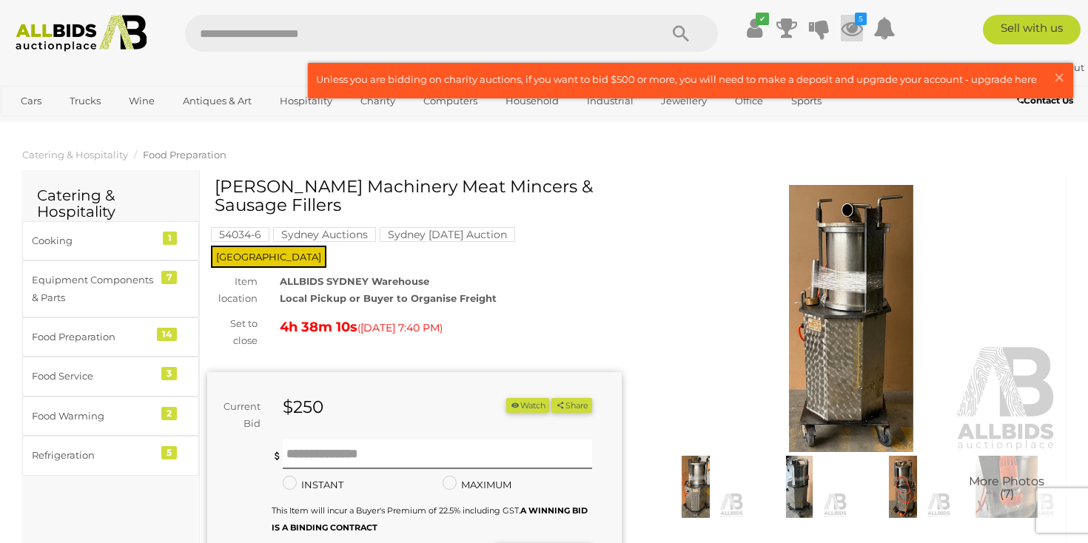
click at [849, 23] on icon at bounding box center [852, 28] width 22 height 27
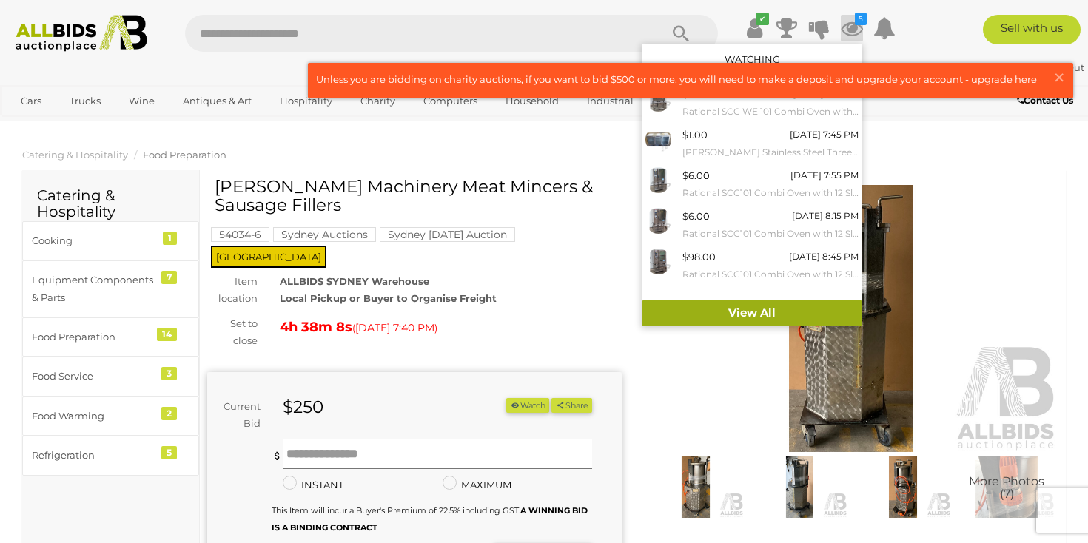
click at [757, 310] on link "View All" at bounding box center [752, 313] width 221 height 26
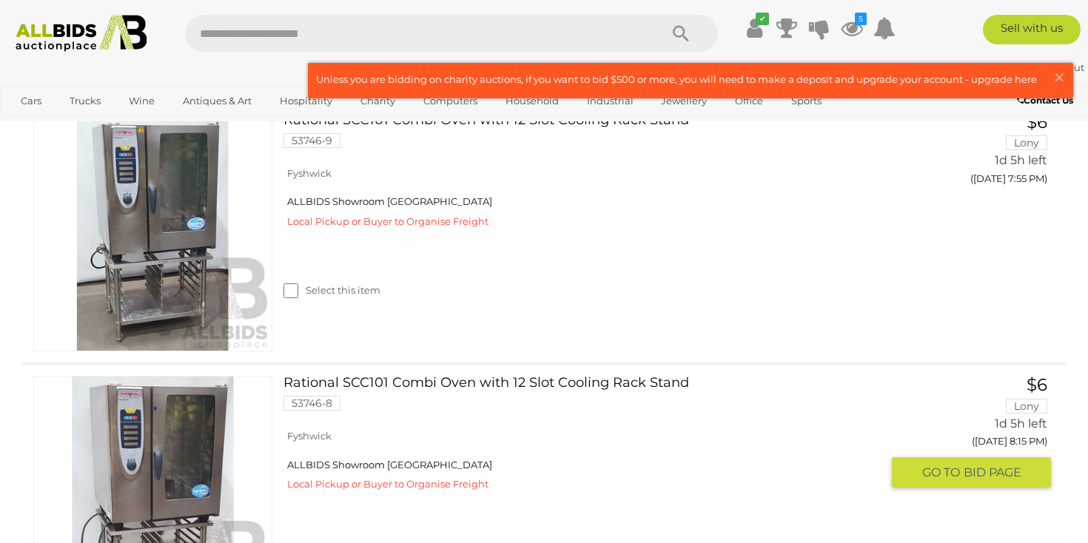
scroll to position [825, 0]
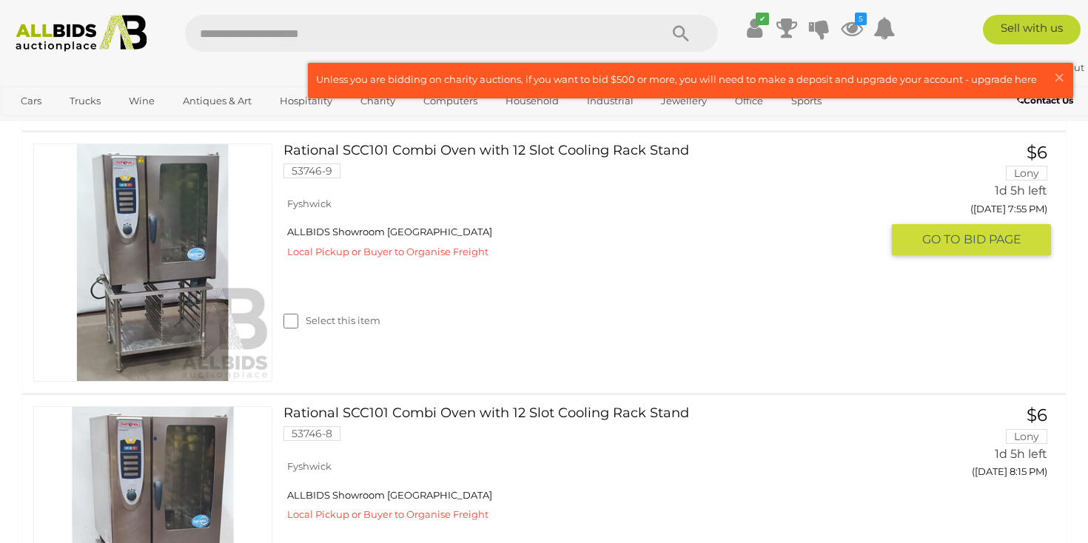
click at [455, 154] on link "Rational SCC101 Combi Oven with 12 Slot Cooling Rack Stand 53746-9" at bounding box center [588, 167] width 587 height 46
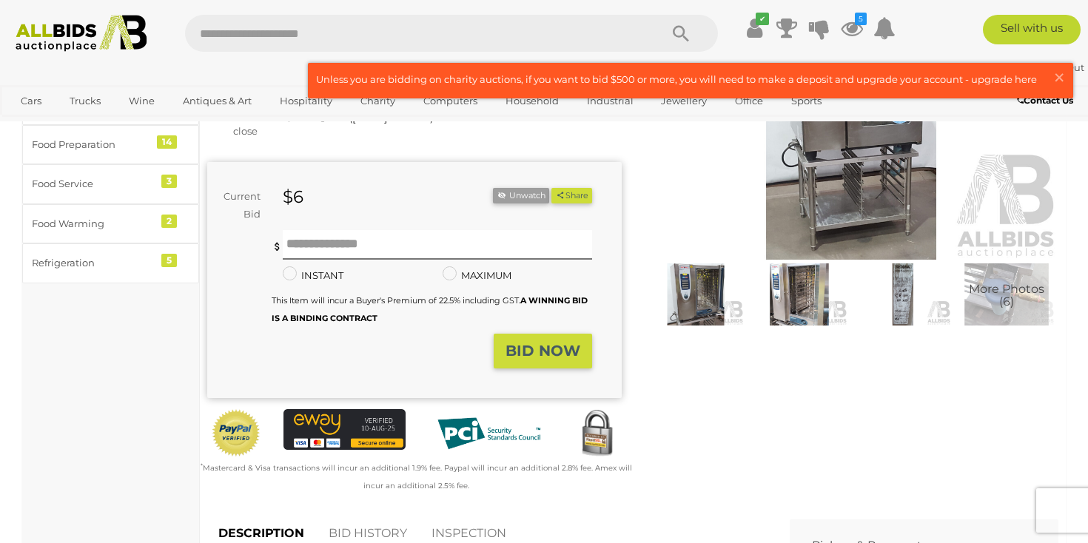
scroll to position [64, 0]
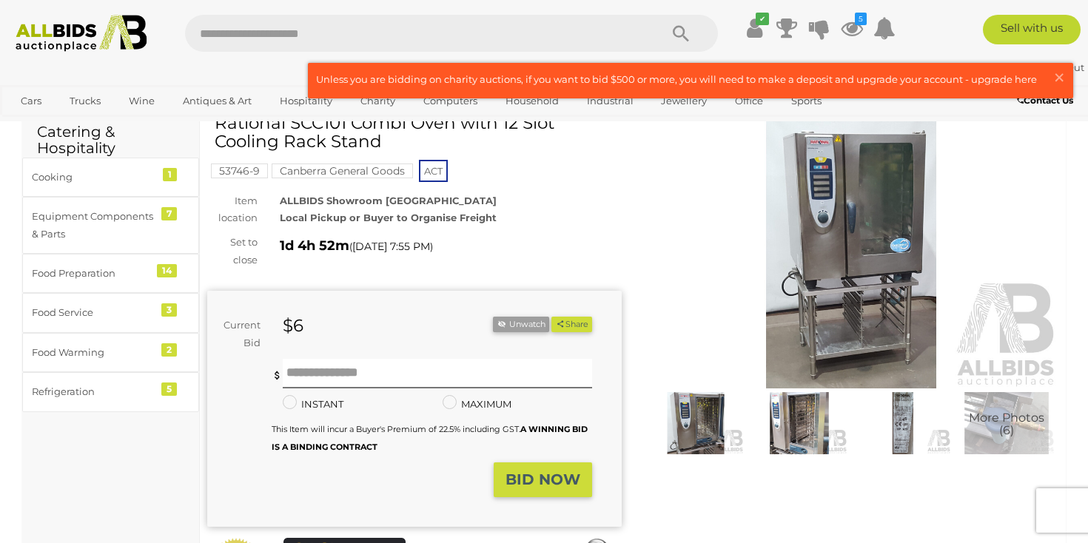
click at [886, 212] on img at bounding box center [851, 254] width 414 height 267
